Goal: Check status: Check status

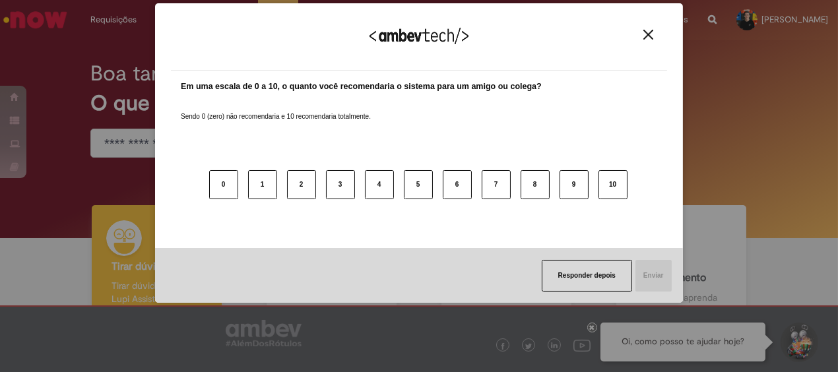
click at [637, 40] on div "Agradecemos seu feedback!" at bounding box center [419, 44] width 496 height 51
click at [641, 38] on button "Close" at bounding box center [648, 34] width 18 height 11
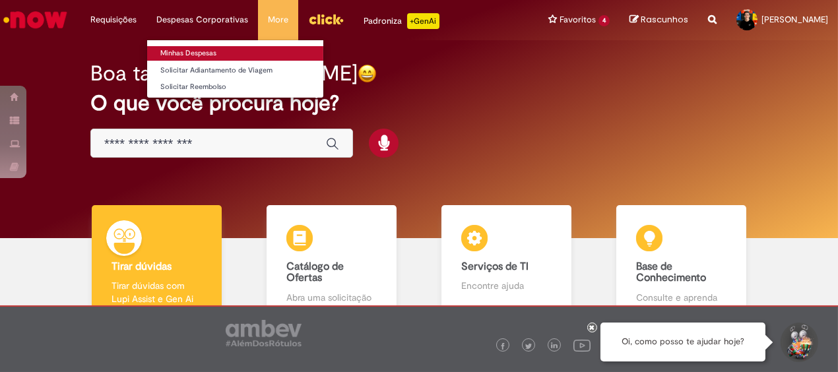
click at [211, 49] on link "Minhas Despesas" at bounding box center [235, 53] width 176 height 15
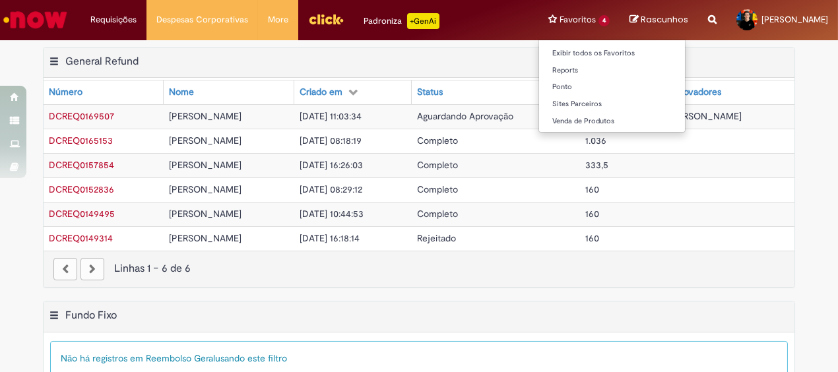
click at [578, 17] on li "Favoritos 4 Exibir todos os Favoritos Reports [GEOGRAPHIC_DATA] Sites Parceiros…" at bounding box center [579, 20] width 81 height 40
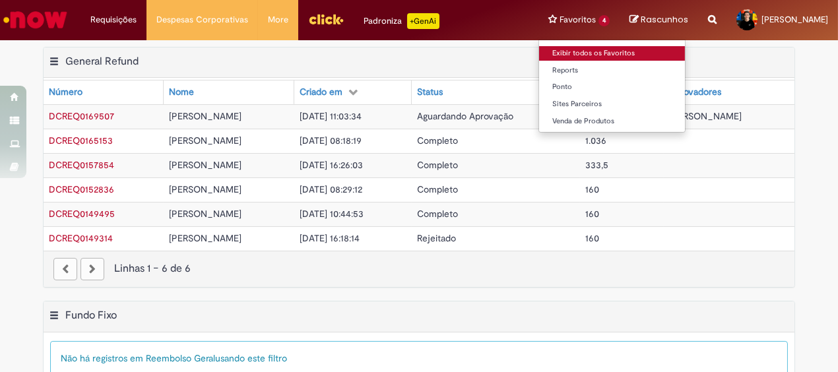
click at [591, 55] on link "Exibir todos os Favoritos" at bounding box center [612, 53] width 146 height 15
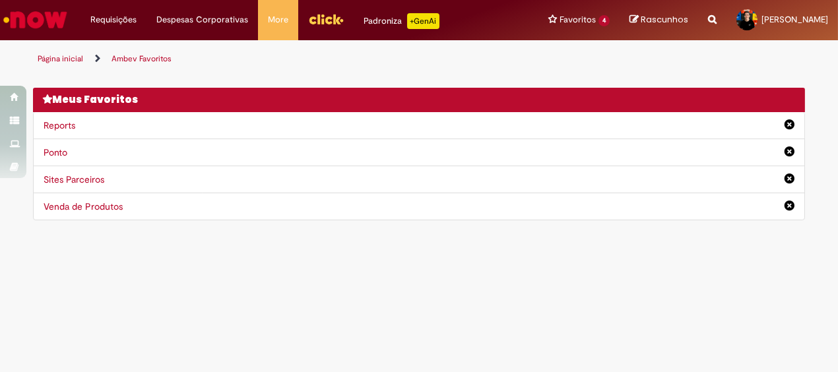
click at [623, 275] on main "Ambev Favoritos Página inicial Ambev Favoritos Você não tem nenhum favoritos De…" at bounding box center [419, 206] width 838 height 332
click at [122, 51] on link "Exibir Todas as Solicitações" at bounding box center [153, 53] width 145 height 15
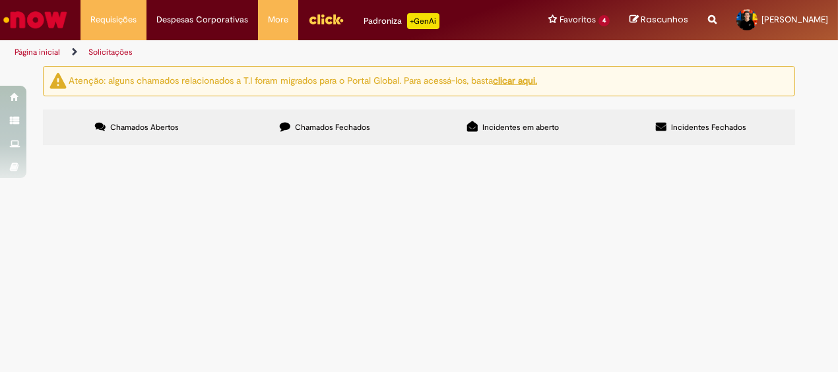
click at [271, 137] on label "Chamados Fechados" at bounding box center [325, 128] width 188 height 36
click at [470, 132] on label "Incidentes em aberto" at bounding box center [513, 128] width 188 height 36
click at [667, 125] on icon at bounding box center [661, 126] width 11 height 11
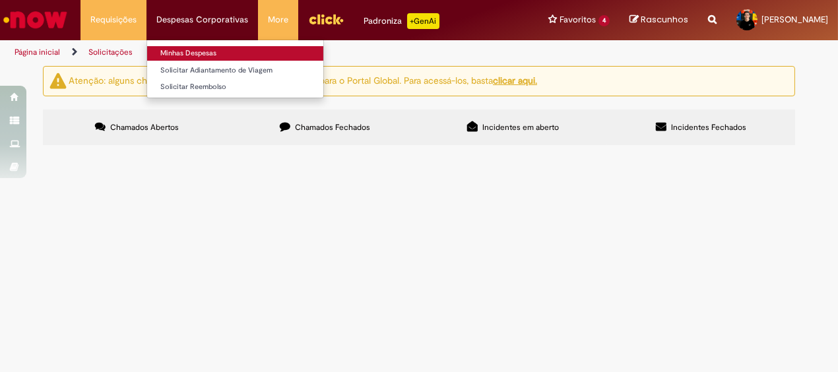
click at [207, 56] on link "Minhas Despesas" at bounding box center [235, 53] width 176 height 15
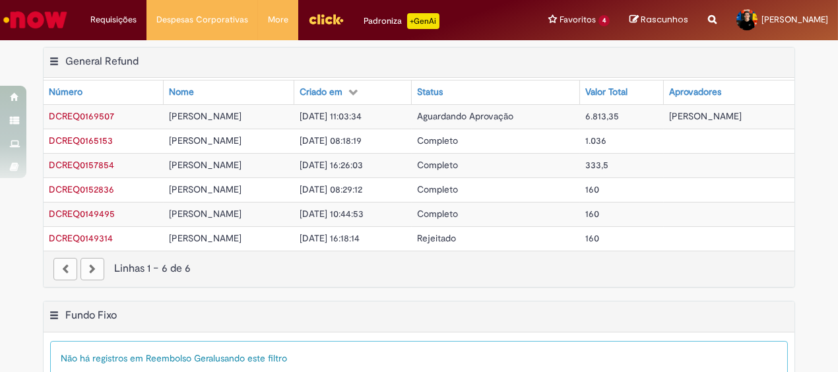
click at [0, 192] on div "Exportar como PDF Exportar como Excel Exportar como CSV General Refund Tabela -…" at bounding box center [419, 174] width 838 height 254
click at [0, 217] on div "Exportar como PDF Exportar como Excel Exportar como CSV General Refund Tabela -…" at bounding box center [419, 174] width 838 height 254
click at [479, 59] on div "Exportar como PDF Exportar como Excel Exportar como CSV General Refund Tabela -…" at bounding box center [419, 63] width 751 height 31
click at [490, 266] on div "Linhas 1 − 6 de 6" at bounding box center [418, 268] width 731 height 15
click at [100, 114] on span "DCREQ0169507" at bounding box center [81, 116] width 65 height 12
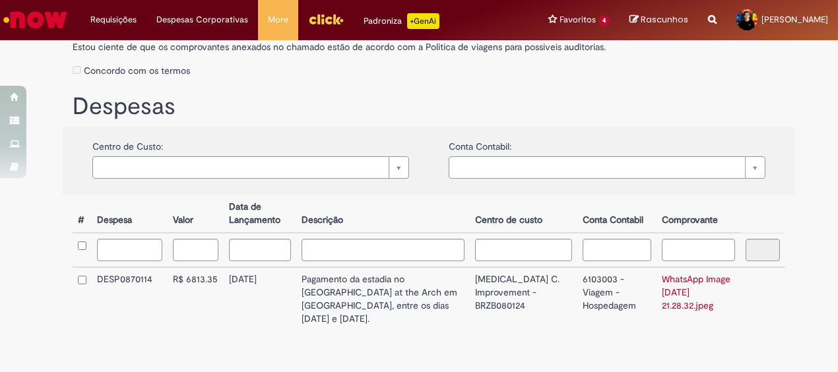
scroll to position [270, 0]
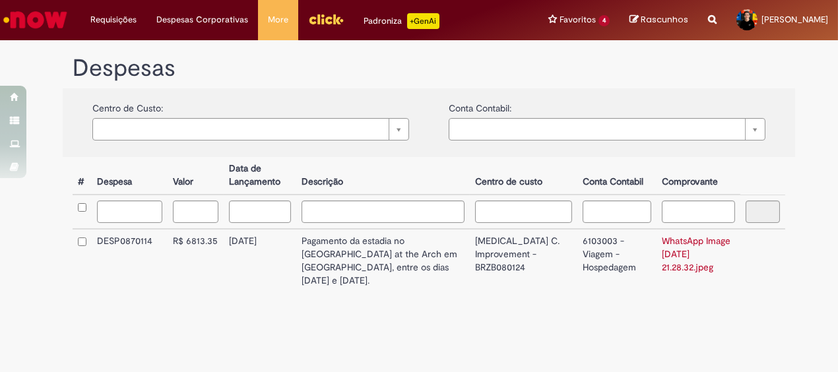
click at [451, 317] on div "**********" at bounding box center [429, 245] width 733 height 176
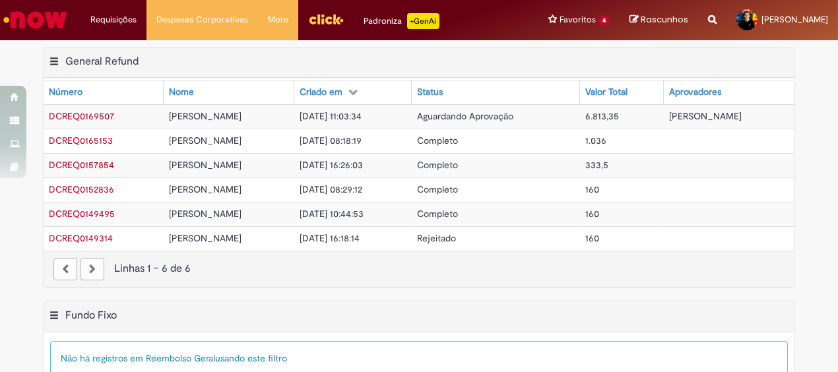
click at [486, 53] on div "Exportar como PDF Exportar como Excel Exportar como CSV General Refund Tabela -…" at bounding box center [419, 63] width 751 height 31
drag, startPoint x: 374, startPoint y: 114, endPoint x: 340, endPoint y: 117, distance: 34.5
click at [340, 117] on td "[DATE] 11:03:34" at bounding box center [352, 116] width 117 height 24
drag, startPoint x: 292, startPoint y: 119, endPoint x: 339, endPoint y: 118, distance: 46.9
click at [339, 118] on span "[DATE] 11:03:34" at bounding box center [331, 116] width 62 height 12
